Goal: Navigation & Orientation: Find specific page/section

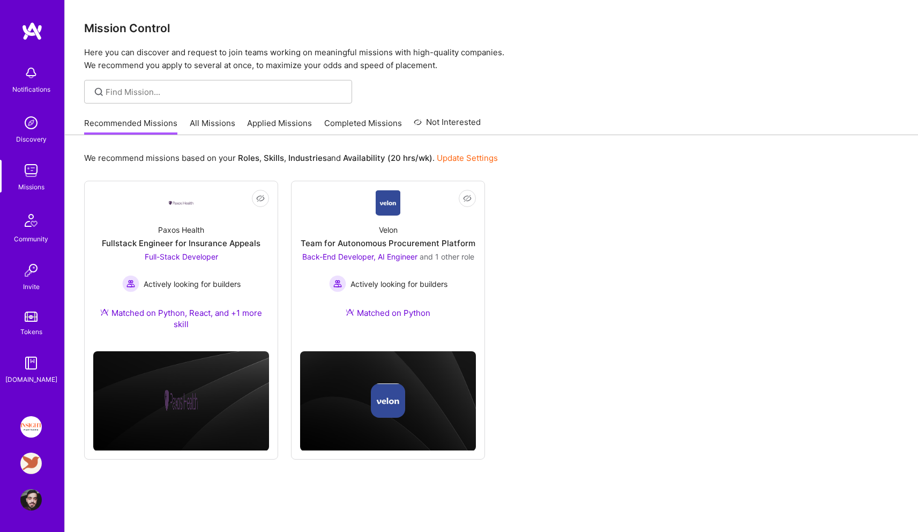
click at [255, 122] on link "Applied Missions" at bounding box center [279, 126] width 65 height 18
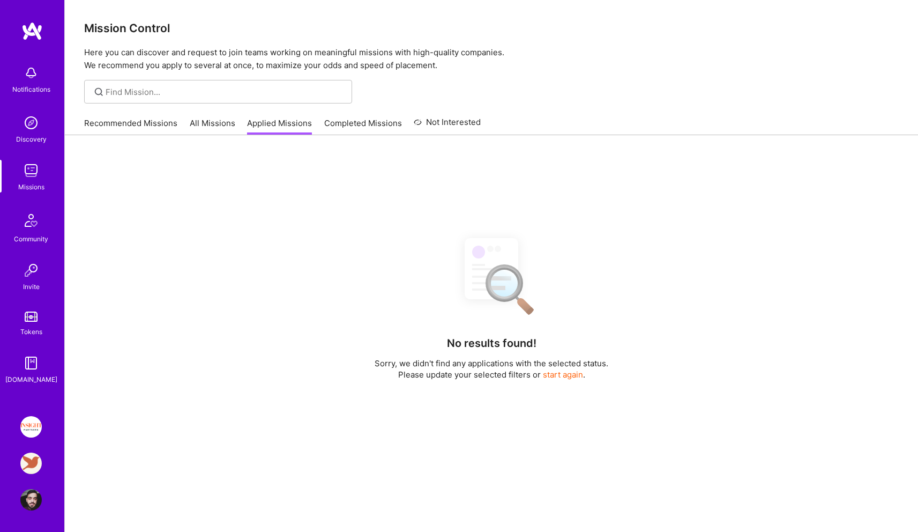
click at [155, 125] on link "Recommended Missions" at bounding box center [130, 126] width 93 height 18
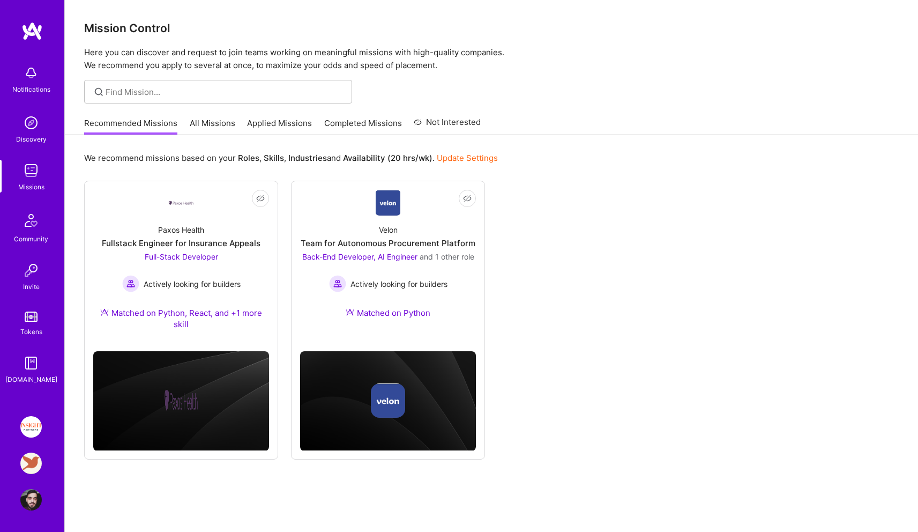
click at [271, 128] on link "Applied Missions" at bounding box center [279, 126] width 65 height 18
